Goal: Find specific page/section: Find specific page/section

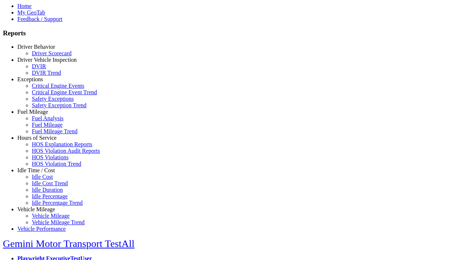
click at [42, 63] on link "Driver Vehicle Inspection" at bounding box center [46, 60] width 59 height 6
click at [47, 76] on link "DVIR Trend" at bounding box center [46, 73] width 29 height 6
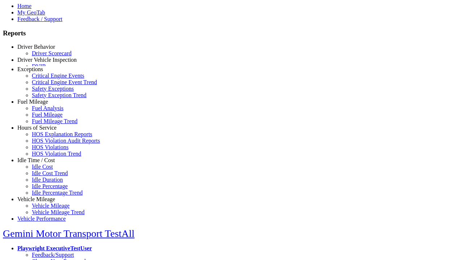
select select "**********"
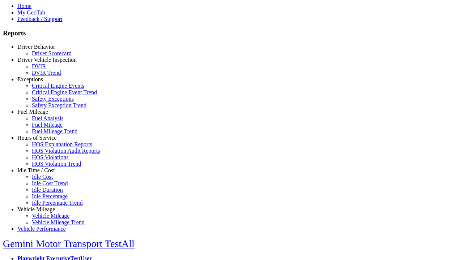
type input "**********"
